Goal: Task Accomplishment & Management: Manage account settings

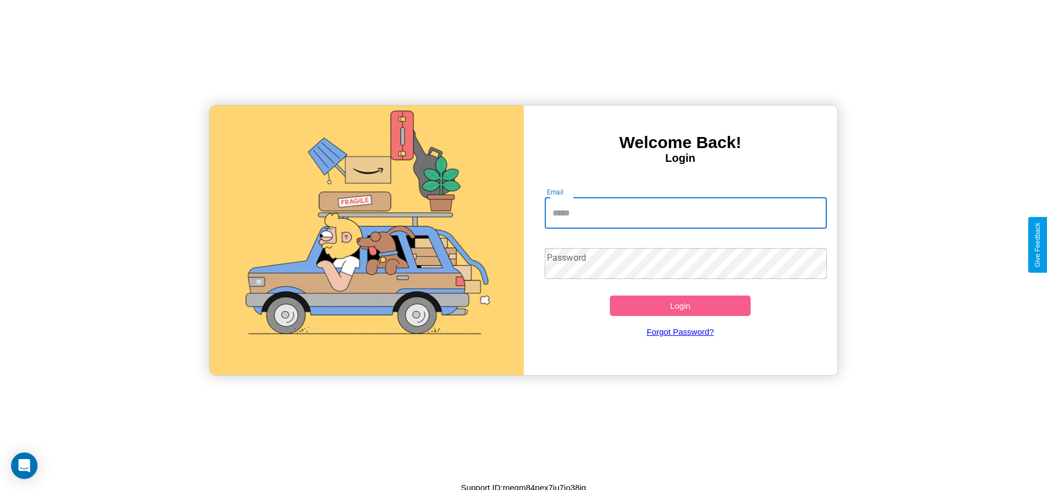
click at [686, 213] on input "Email" at bounding box center [686, 213] width 282 height 31
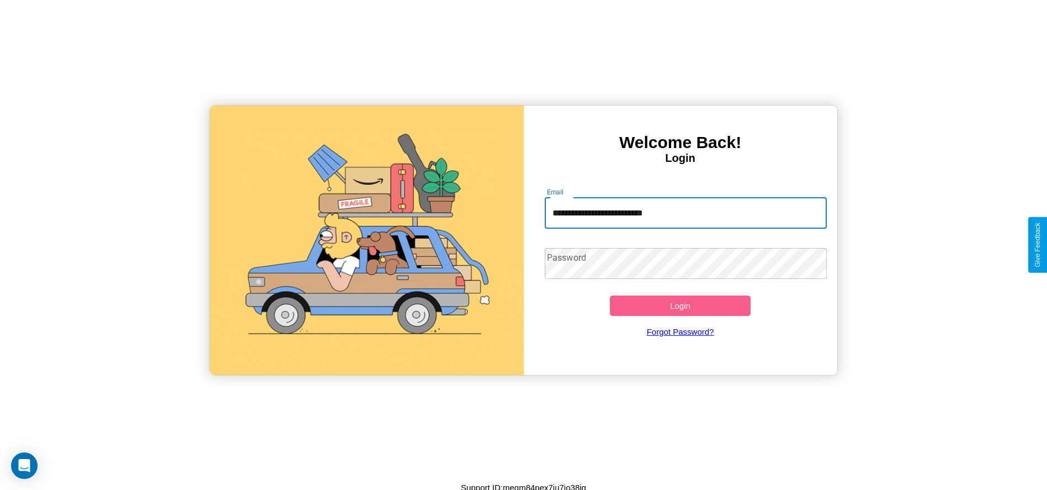
type input "**********"
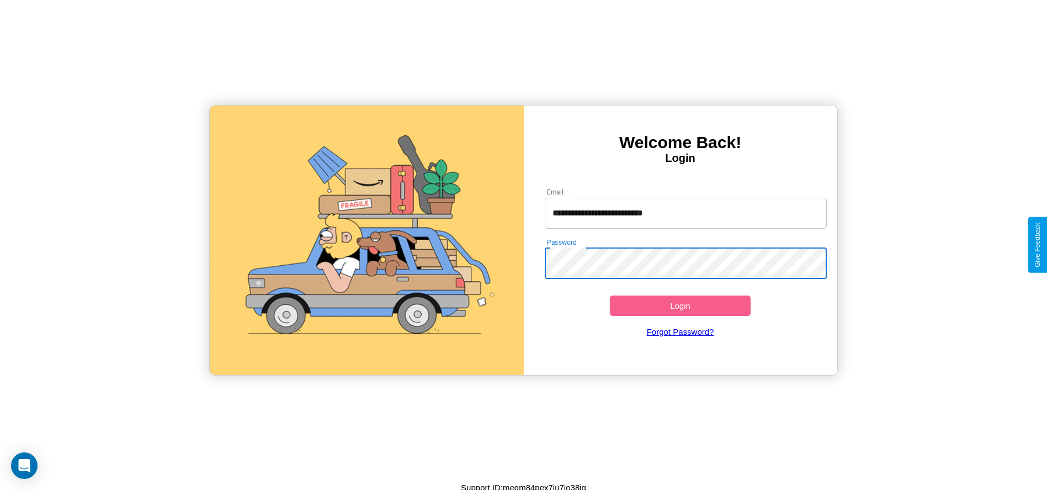
click at [680, 305] on button "Login" at bounding box center [680, 305] width 141 height 20
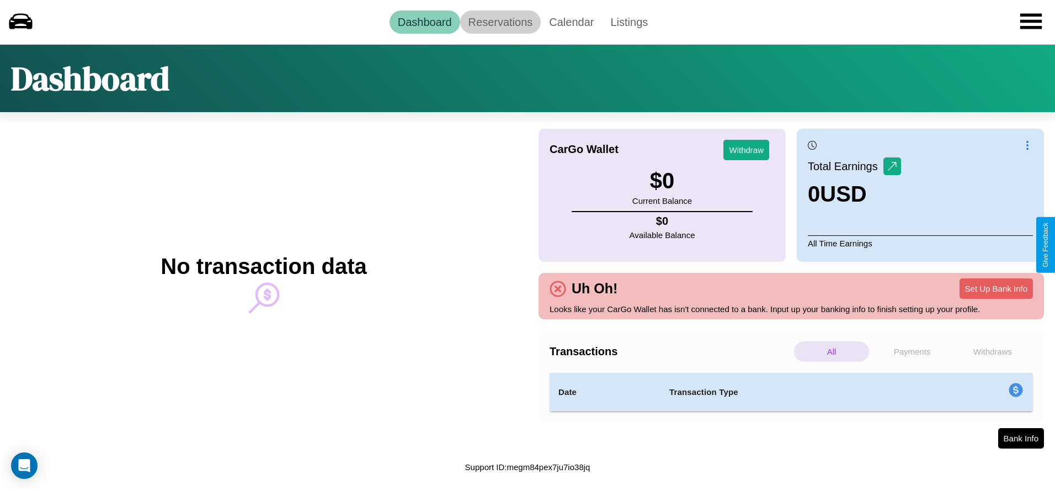
click at [500, 22] on link "Reservations" at bounding box center [500, 21] width 81 height 23
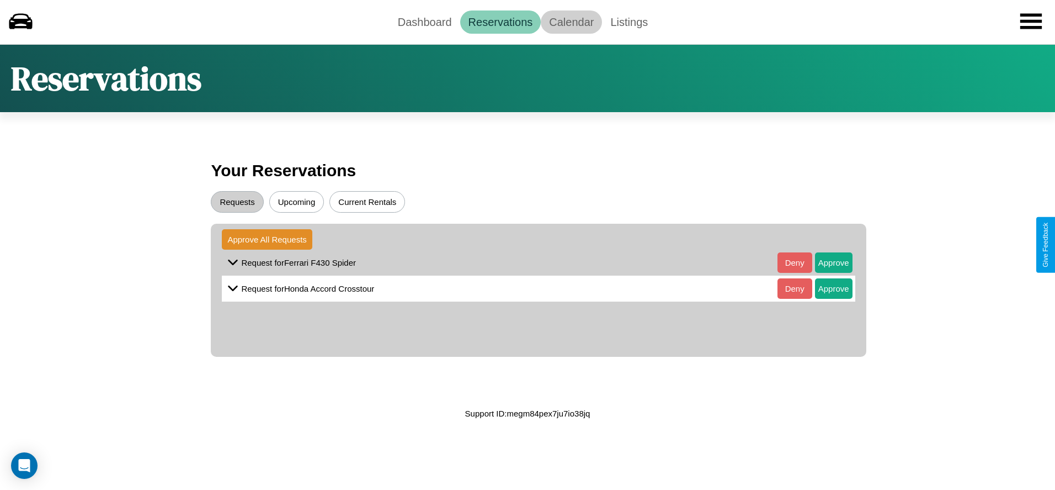
click at [571, 22] on link "Calendar" at bounding box center [571, 21] width 61 height 23
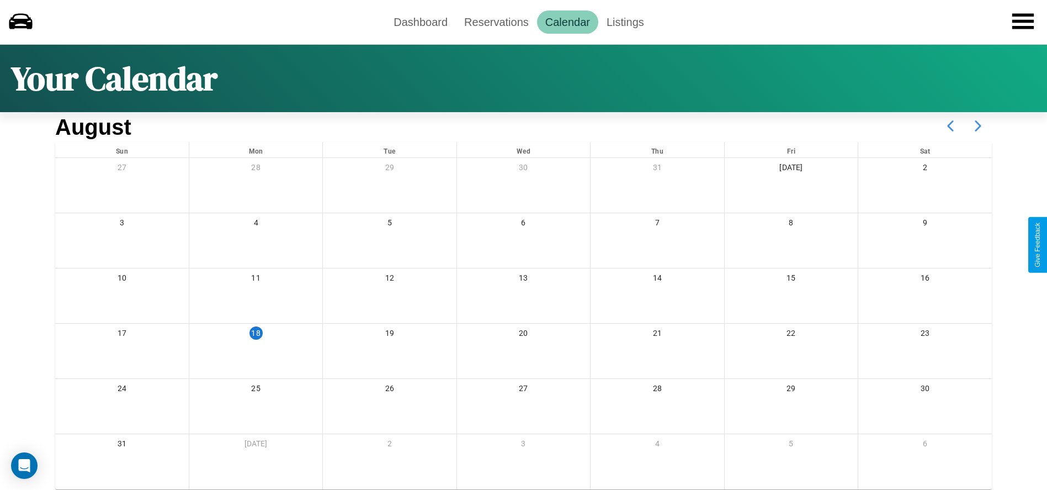
click at [978, 126] on icon at bounding box center [978, 126] width 28 height 28
